Goal: Information Seeking & Learning: Learn about a topic

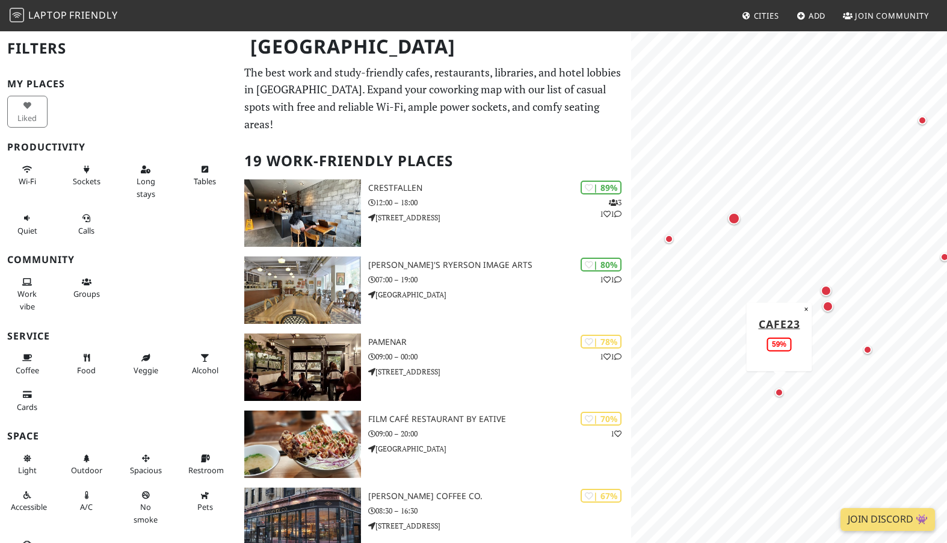
click at [780, 390] on div "Map marker" at bounding box center [779, 392] width 8 height 8
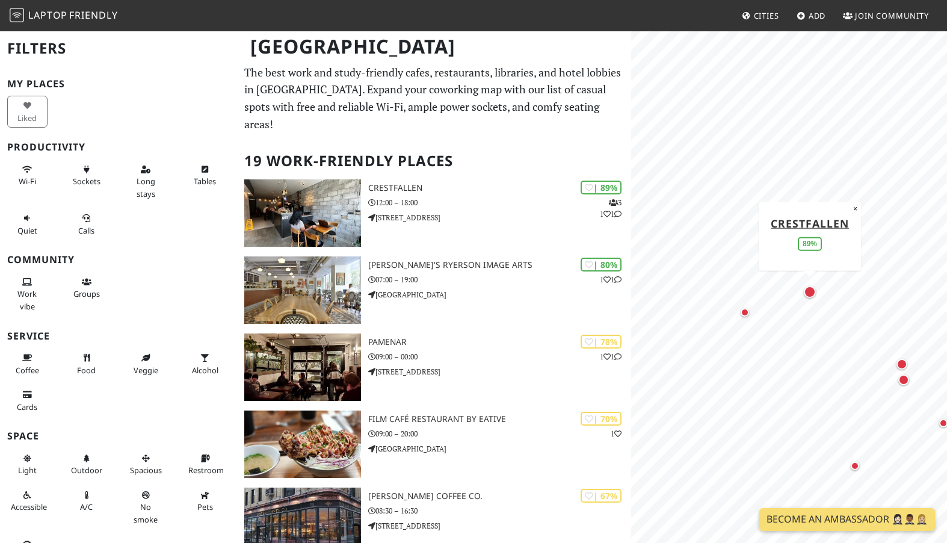
click at [810, 294] on div "Map marker" at bounding box center [810, 292] width 12 height 12
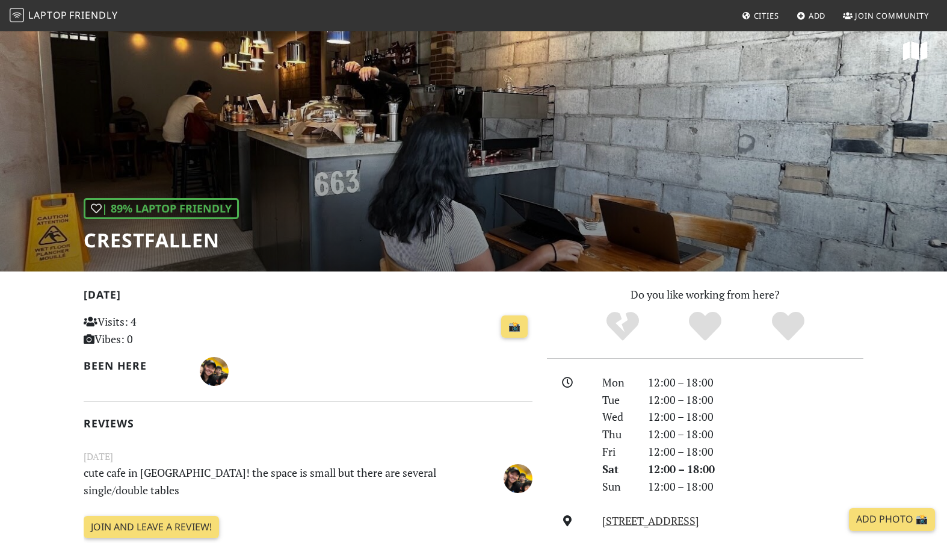
scroll to position [11, 0]
